Goal: Information Seeking & Learning: Learn about a topic

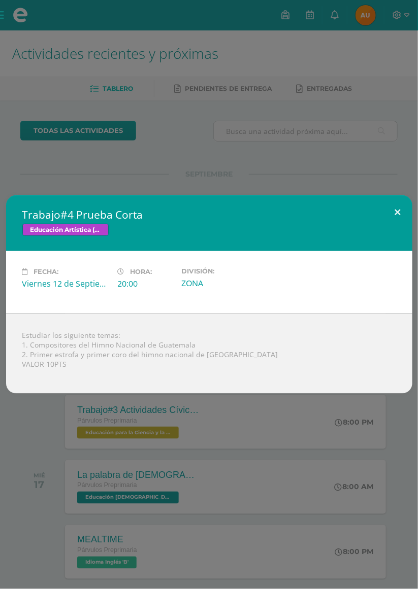
click at [397, 212] on button at bounding box center [397, 212] width 29 height 35
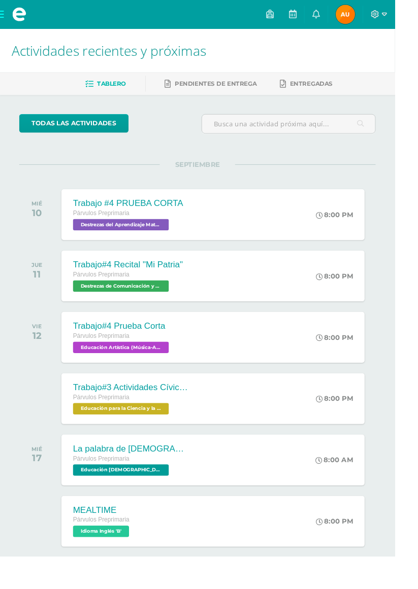
click at [81, 441] on div "Trabajo#3 Actividades Cívicas Párvulos Preprimaria Educación para la Ciencia y …" at bounding box center [138, 422] width 146 height 54
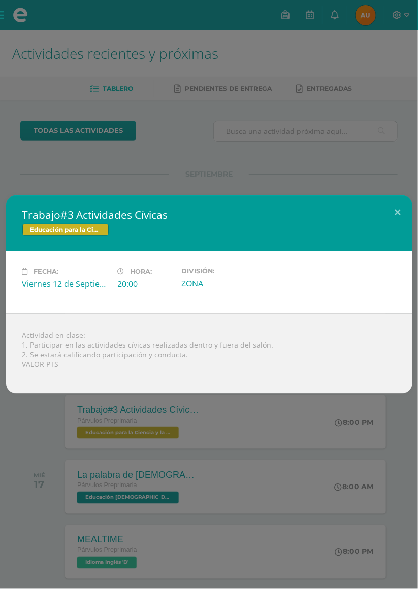
click at [36, 439] on div "Trabajo#3 Actividades Cívicas Educación para la Ciencia y la Ciudadanía Fecha: …" at bounding box center [209, 294] width 418 height 589
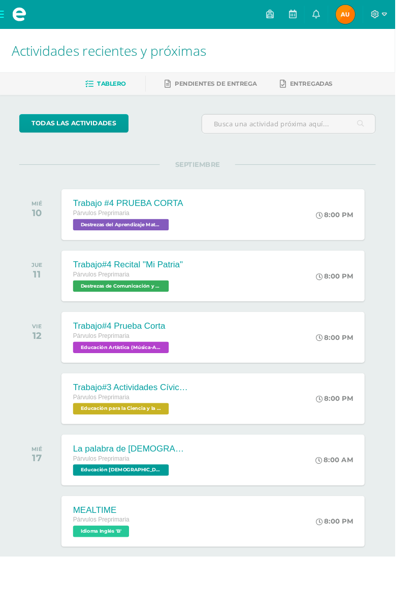
click at [347, 13] on link at bounding box center [334, 15] width 24 height 30
click at [148, 317] on div "Trabajo#4 Recital "Mi Patria" Párvulos Preprimaria Destrezas de Comunicación y …" at bounding box center [135, 292] width 141 height 54
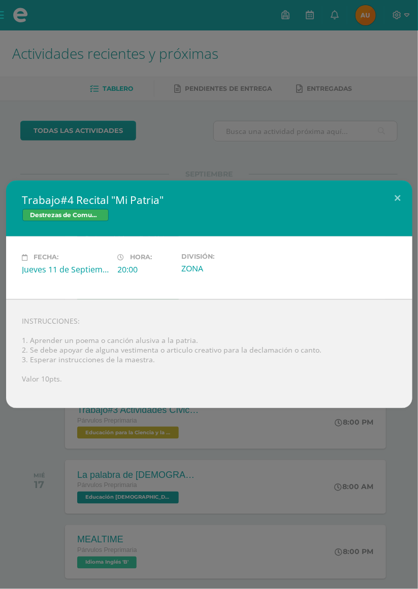
click at [31, 105] on div "Trabajo#4 Recital "Mi Patria" Destrezas de Comunicación y Lenguaje Fecha: Jueve…" at bounding box center [209, 294] width 418 height 589
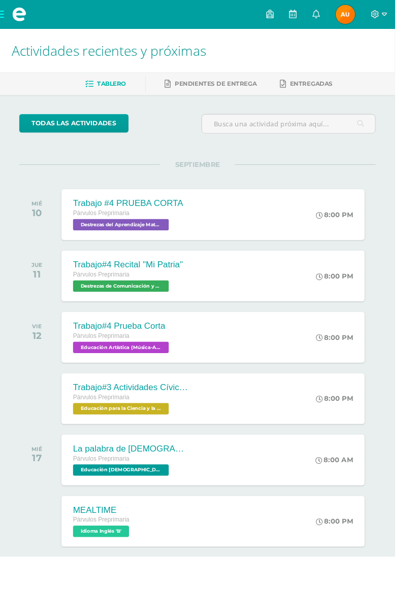
click at [417, 26] on div at bounding box center [401, 15] width 34 height 30
click at [401, 16] on icon at bounding box center [397, 15] width 9 height 9
click at [410, 13] on icon at bounding box center [407, 15] width 6 height 9
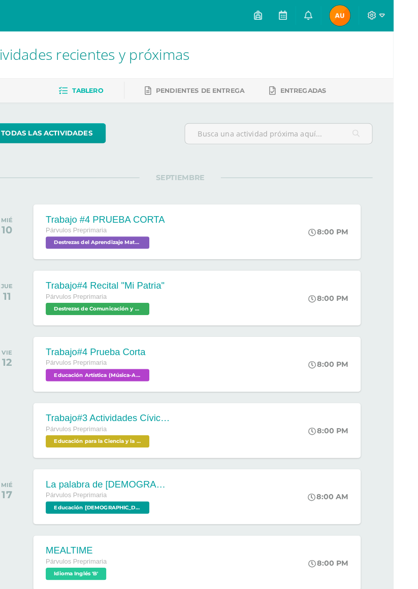
click at [410, 16] on icon at bounding box center [407, 15] width 6 height 4
click at [407, 71] on span "Cerrar sesión" at bounding box center [399, 69] width 46 height 10
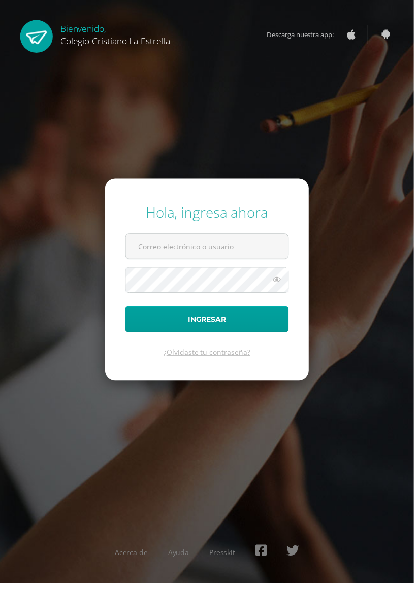
click at [221, 261] on input "text" at bounding box center [209, 249] width 164 height 25
type input "283@laestrella.edu.gt"
click at [126, 310] on button "Ingresar" at bounding box center [208, 323] width 165 height 26
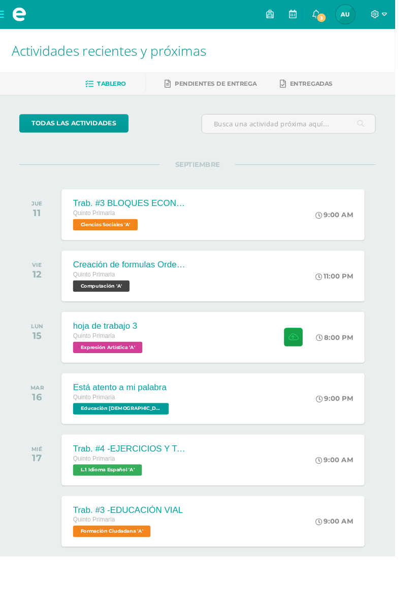
click at [127, 303] on span "Computación 'A'" at bounding box center [107, 303] width 60 height 12
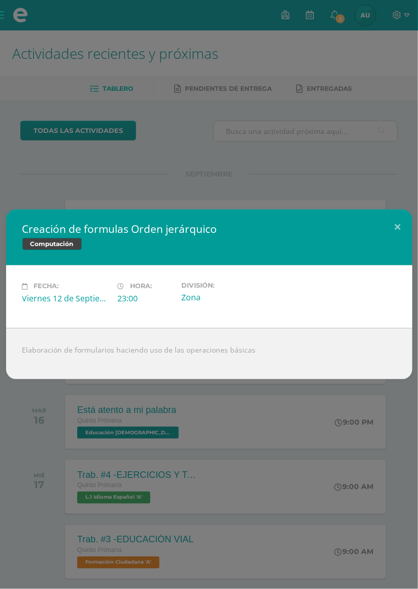
click at [248, 183] on div "Creación de formulas Orden jerárquico Computación Fecha: [DATE] Hora: 23:00 Div…" at bounding box center [209, 294] width 418 height 589
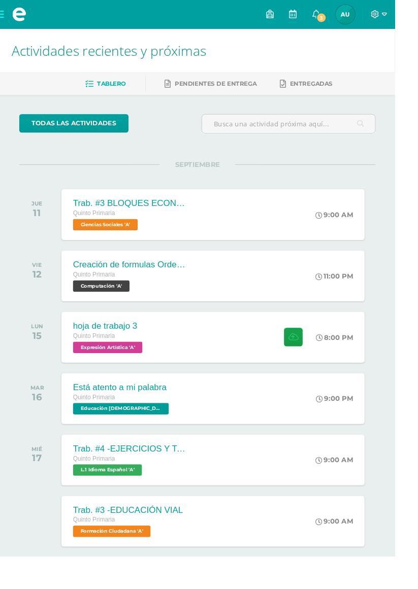
click at [346, 18] on span "3" at bounding box center [339, 18] width 11 height 11
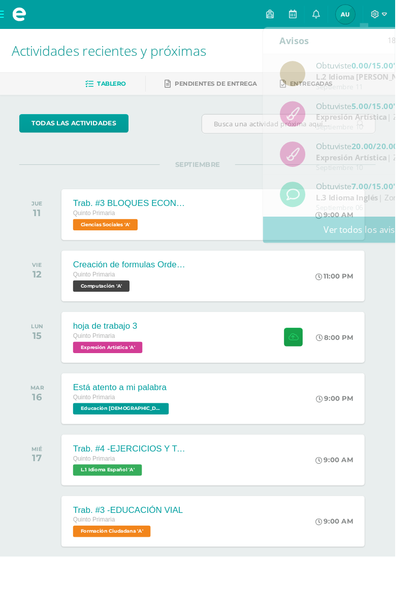
click at [28, 147] on div "todas las Actividades" at bounding box center [112, 135] width 193 height 29
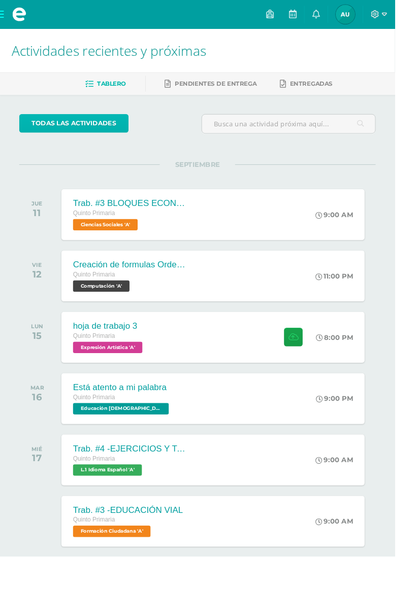
click at [53, 128] on link "todas las Actividades" at bounding box center [78, 131] width 116 height 20
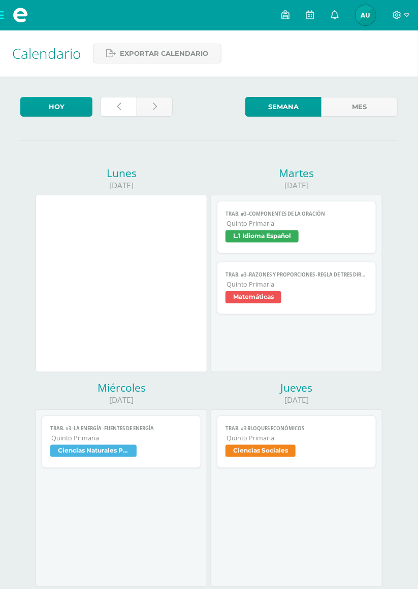
click at [114, 116] on link at bounding box center [119, 107] width 36 height 20
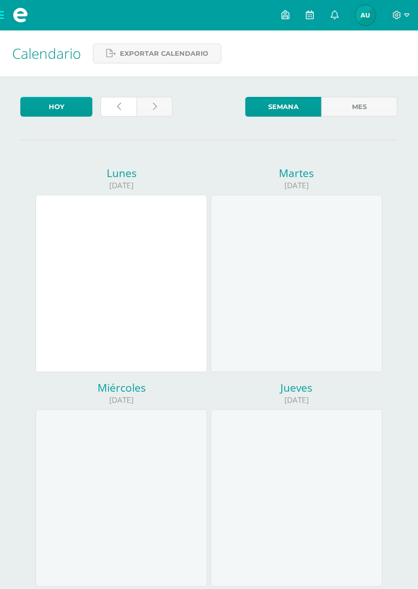
click at [116, 110] on link at bounding box center [119, 107] width 36 height 20
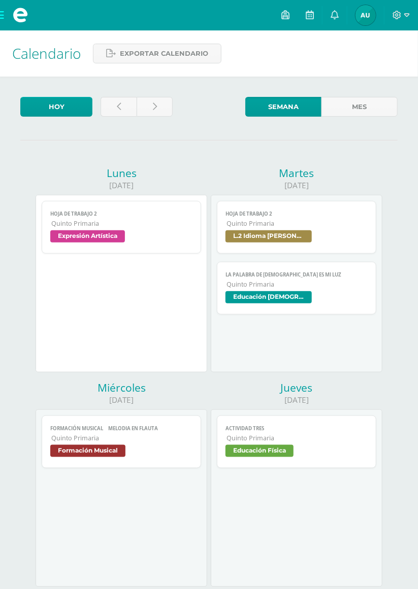
click at [299, 239] on span "L.2 Idioma [PERSON_NAME]" at bounding box center [268, 236] width 86 height 12
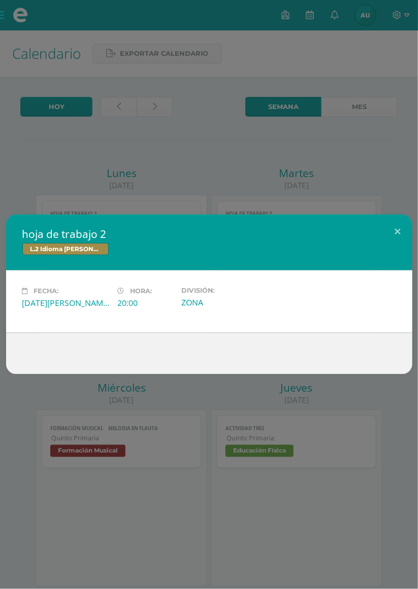
click at [63, 104] on div "hoja de trabajo 2 L.2 Idioma [PERSON_NAME] Fecha: [DATE][PERSON_NAME] Hora: 20:…" at bounding box center [209, 294] width 418 height 589
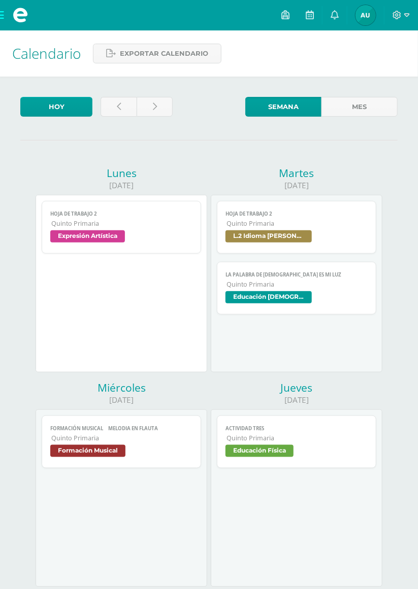
click at [381, 162] on div "[DATE] hoja de trabajo 2 Expresión Artística Cargando contenido hoja de trabajo…" at bounding box center [208, 595] width 377 height 889
click at [330, 14] on link at bounding box center [334, 15] width 24 height 30
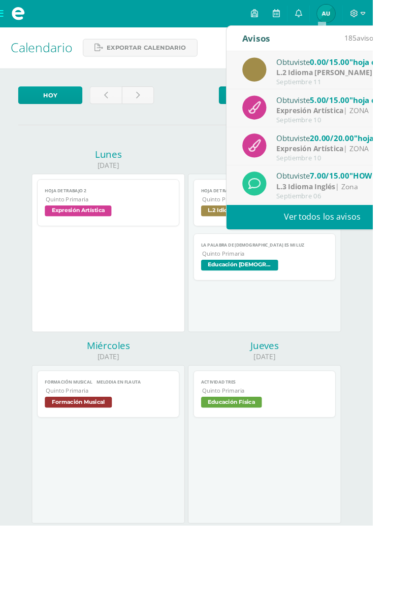
click at [417, 82] on div "L.2 Idioma [PERSON_NAME] | ZONA" at bounding box center [380, 82] width 141 height 12
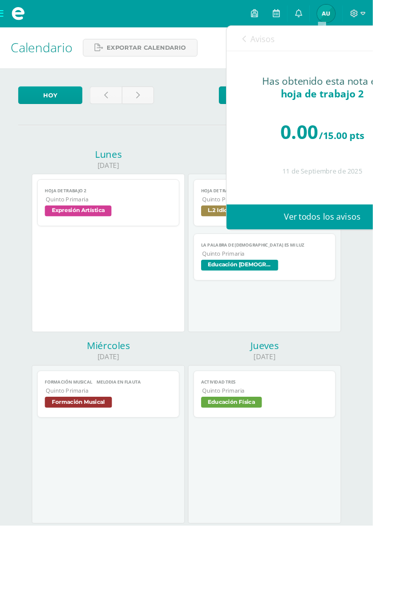
click at [408, 514] on div "[DATE] Semana del [DATE][PERSON_NAME] al [DATE][PERSON_NAME] Semana Mes [DATE] …" at bounding box center [209, 569] width 418 height 984
